Goal: Task Accomplishment & Management: Manage account settings

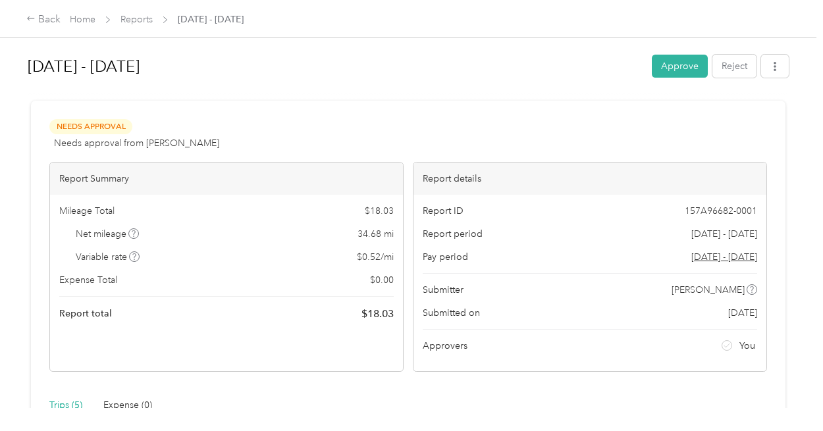
click at [145, 26] on span "Reports" at bounding box center [136, 20] width 32 height 14
click at [143, 19] on link "Reports" at bounding box center [136, 19] width 32 height 11
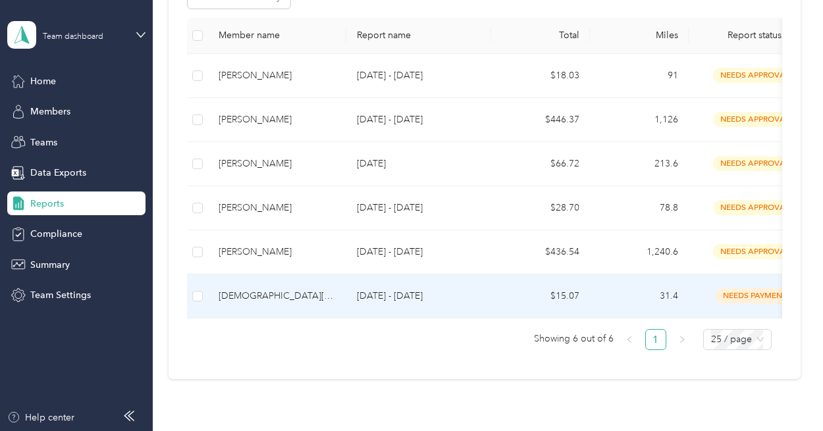
scroll to position [132, 0]
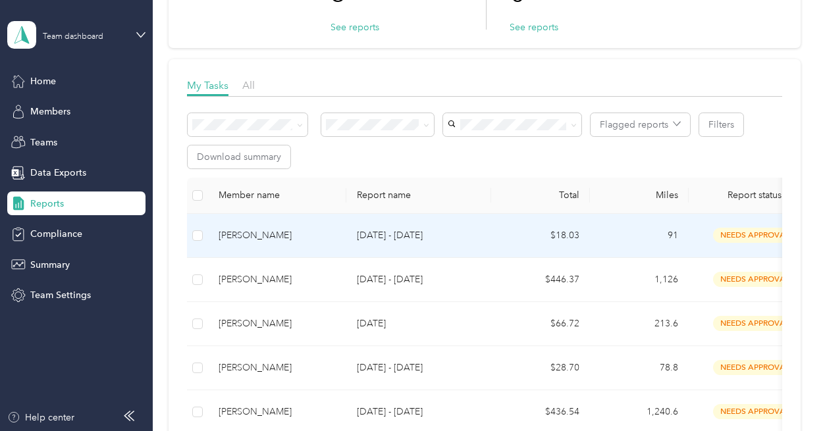
click at [350, 230] on td "[DATE] - [DATE]" at bounding box center [418, 236] width 145 height 44
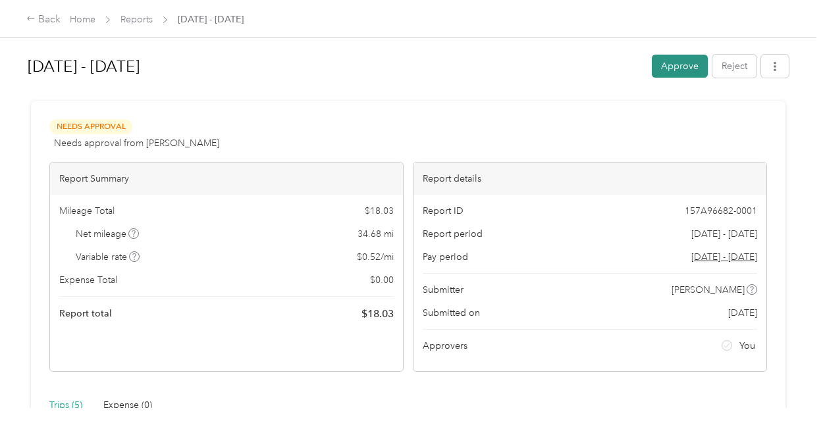
click at [658, 59] on button "Approve" at bounding box center [679, 66] width 56 height 23
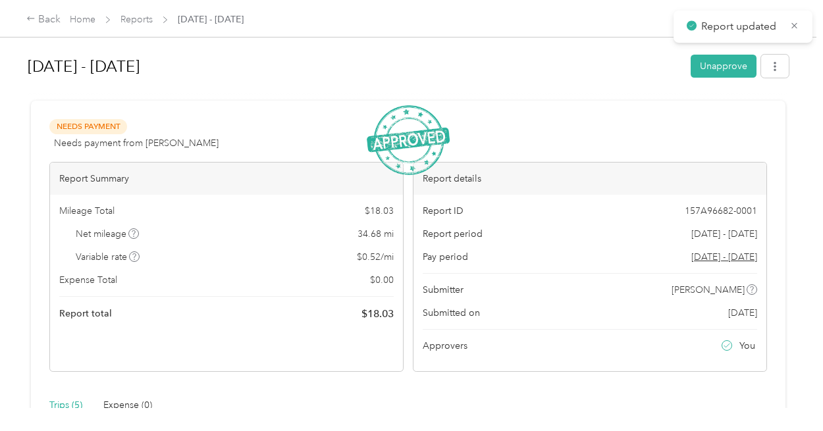
click at [139, 13] on span "Reports" at bounding box center [136, 20] width 32 height 14
click at [145, 24] on link "Reports" at bounding box center [136, 19] width 32 height 11
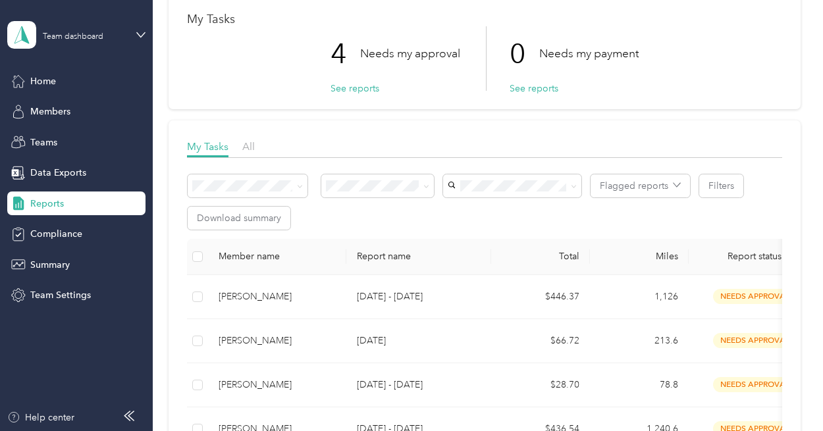
scroll to position [132, 0]
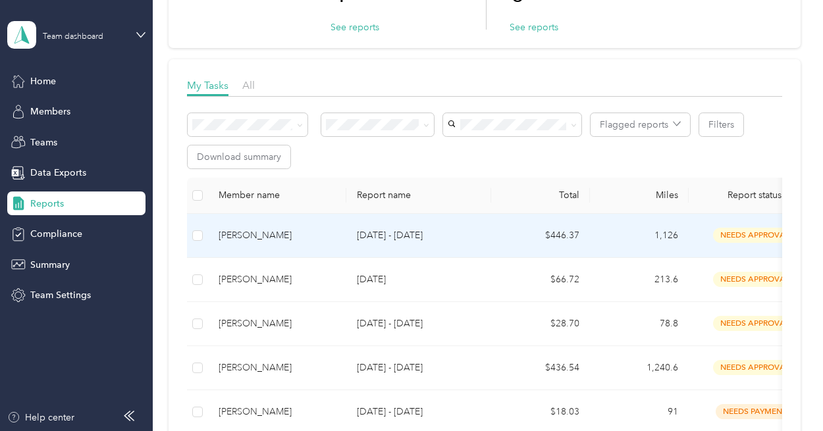
click at [379, 226] on td "[DATE] - [DATE]" at bounding box center [418, 236] width 145 height 44
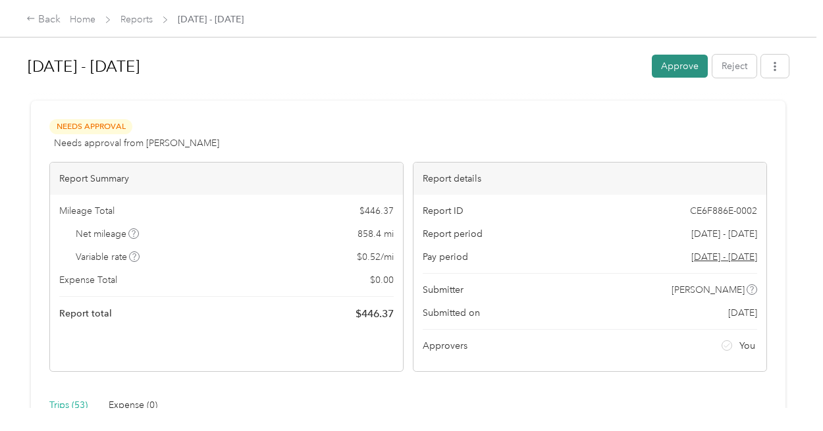
click at [668, 62] on button "Approve" at bounding box center [679, 66] width 56 height 23
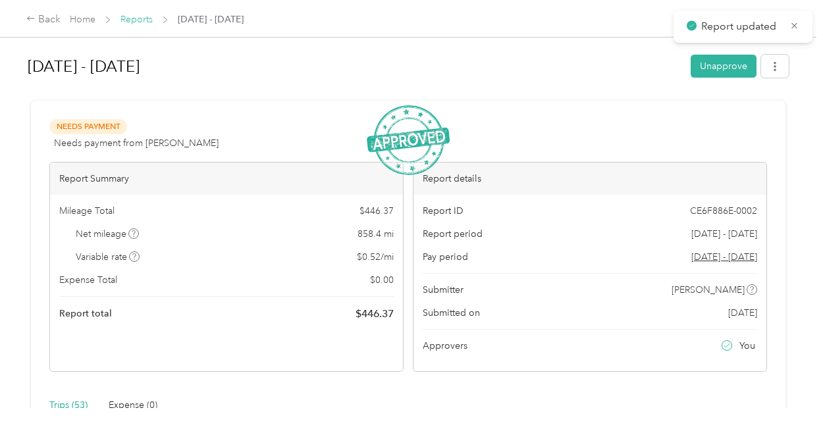
click at [145, 23] on link "Reports" at bounding box center [136, 19] width 32 height 11
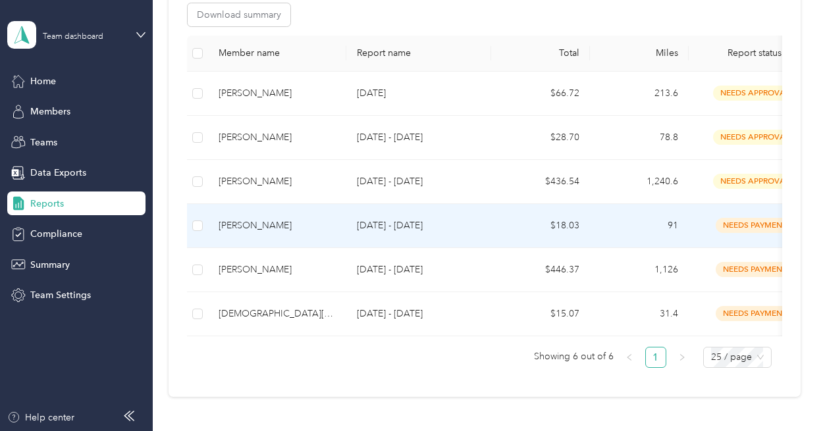
scroll to position [197, 0]
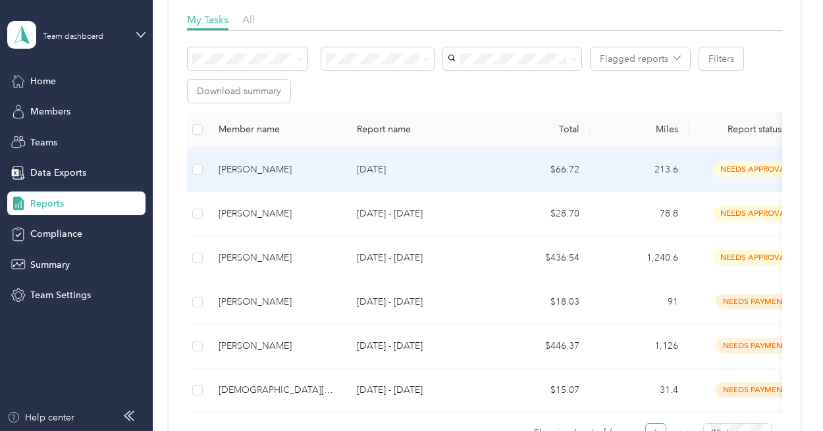
click at [380, 176] on p "[DATE]" at bounding box center [419, 170] width 124 height 14
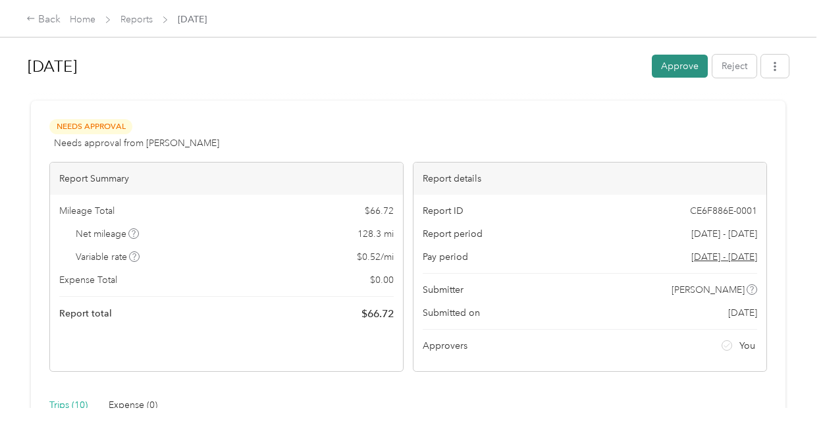
click at [658, 64] on button "Approve" at bounding box center [679, 66] width 56 height 23
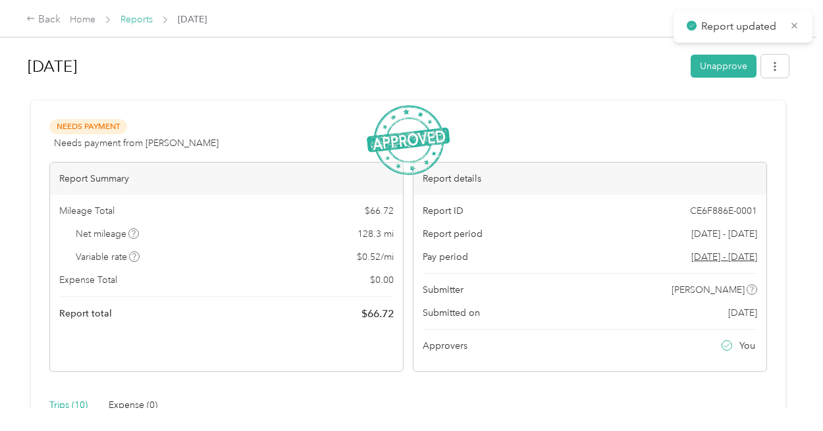
click at [143, 20] on link "Reports" at bounding box center [136, 19] width 32 height 11
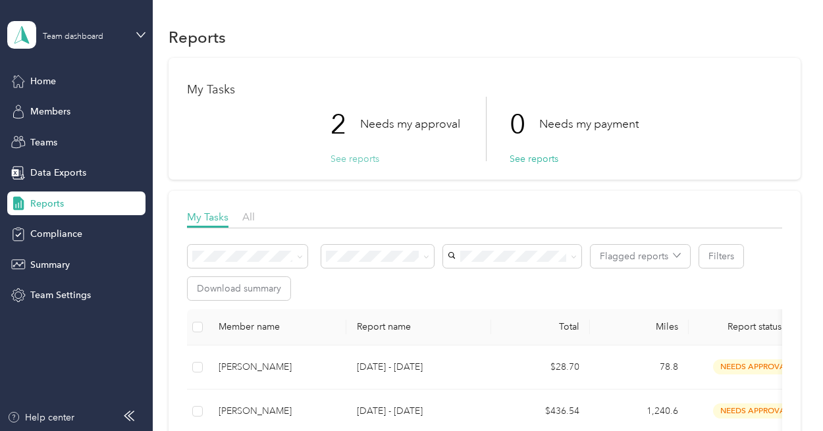
click at [366, 155] on button "See reports" at bounding box center [354, 159] width 49 height 14
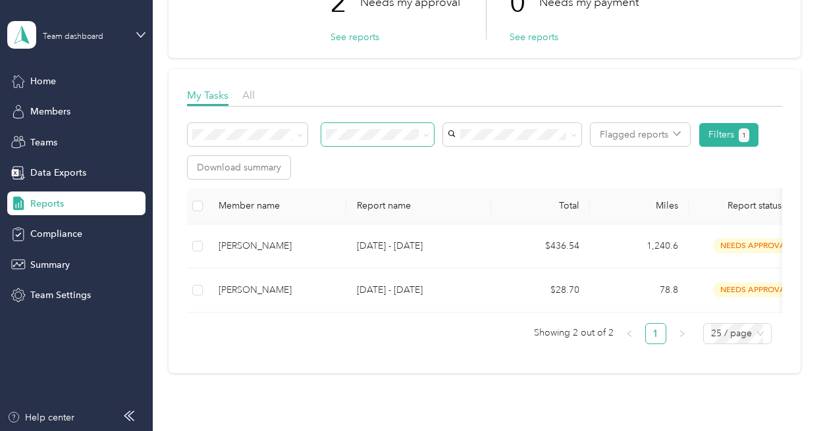
scroll to position [132, 0]
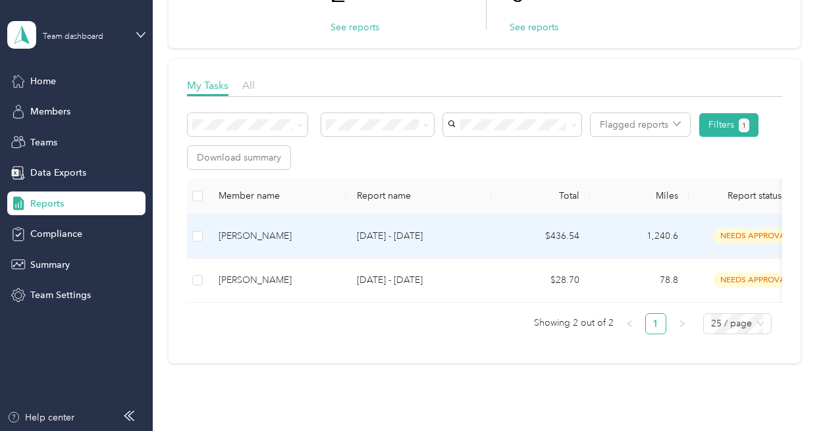
click at [238, 236] on div "[PERSON_NAME]" at bounding box center [276, 236] width 117 height 14
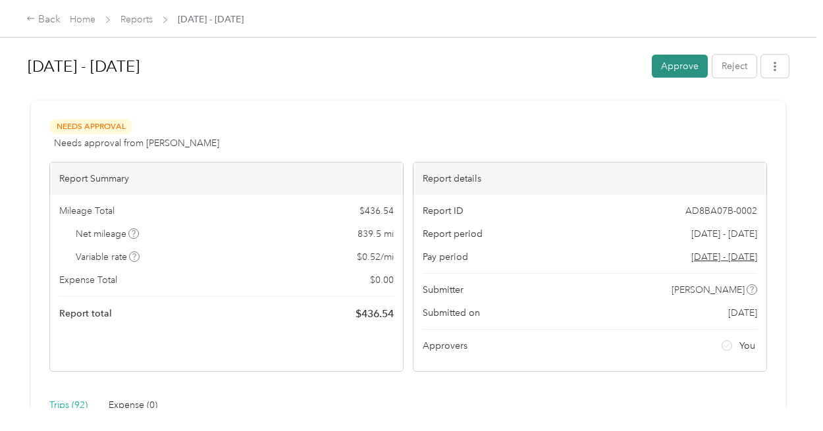
click at [676, 55] on button "Approve" at bounding box center [679, 66] width 56 height 23
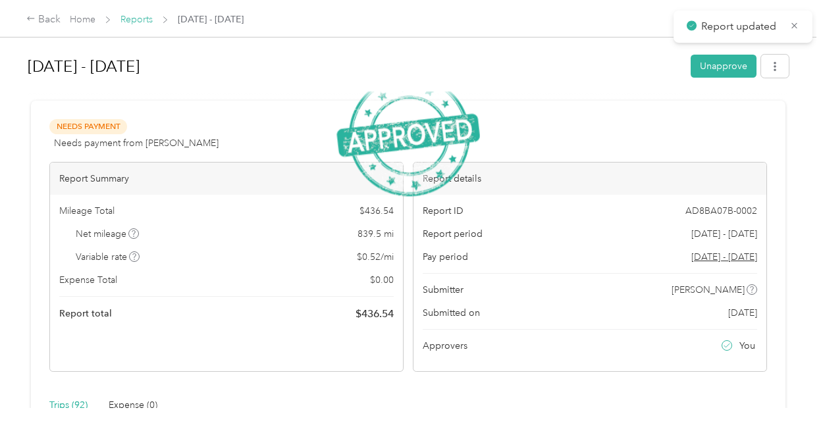
click at [143, 20] on link "Reports" at bounding box center [136, 19] width 32 height 11
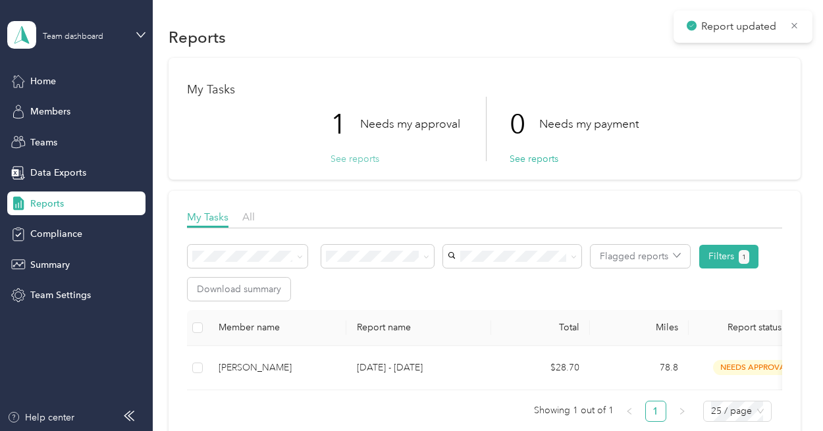
click at [369, 165] on button "See reports" at bounding box center [354, 159] width 49 height 14
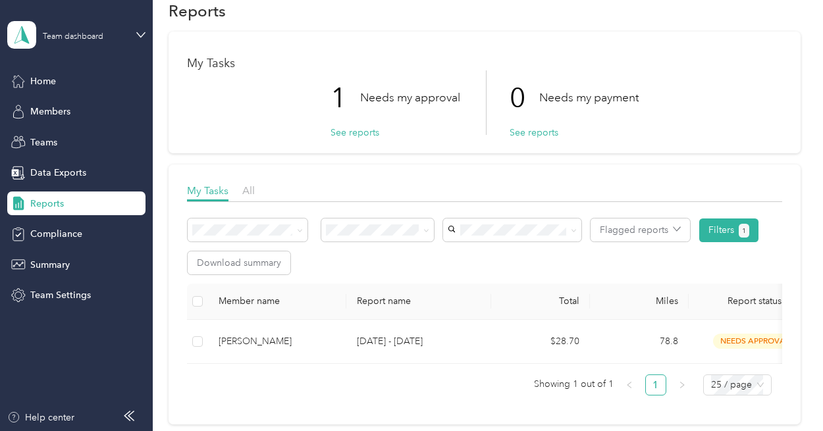
scroll to position [66, 0]
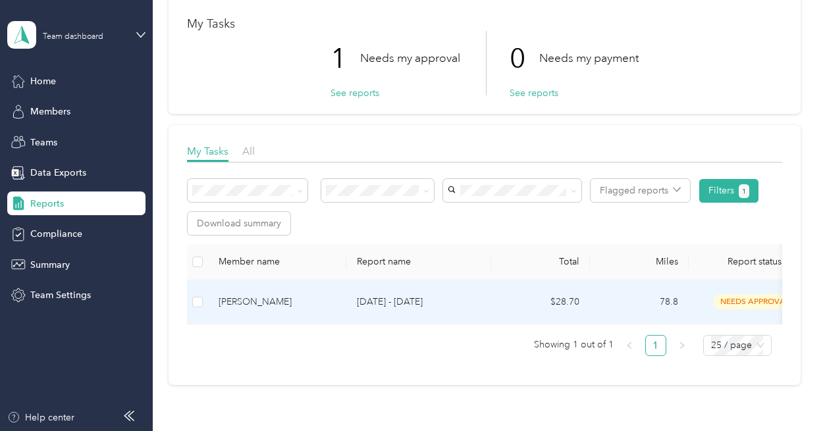
click at [436, 287] on td "[DATE] - [DATE]" at bounding box center [418, 302] width 145 height 44
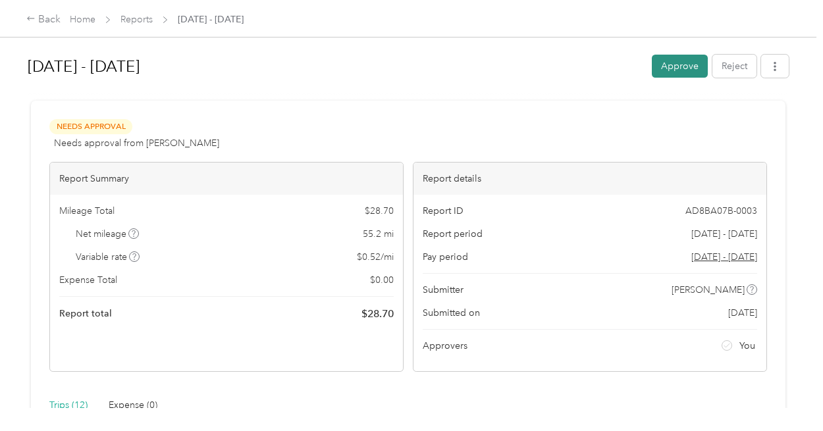
click at [686, 66] on button "Approve" at bounding box center [679, 66] width 56 height 23
